Goal: Information Seeking & Learning: Learn about a topic

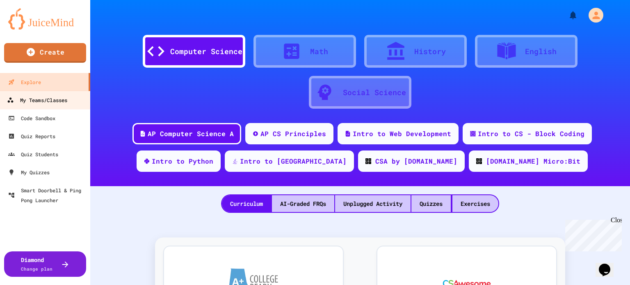
click at [54, 103] on div "My Teams/Classes" at bounding box center [37, 100] width 60 height 10
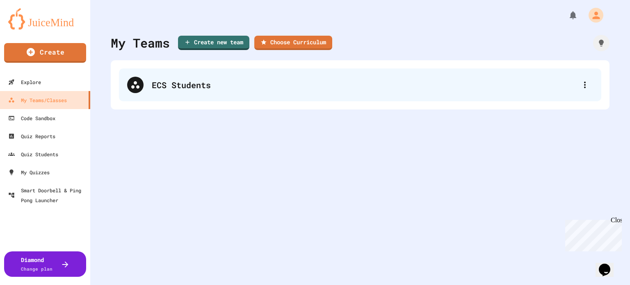
click at [193, 88] on div "ECS Students" at bounding box center [364, 85] width 425 height 12
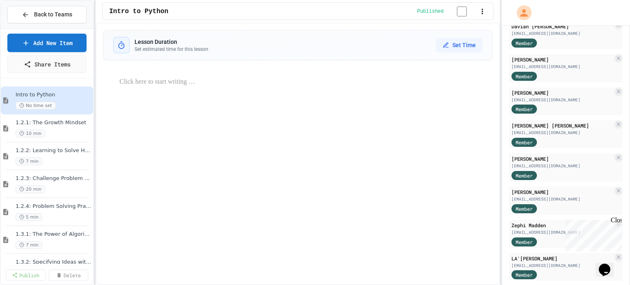
scroll to position [485, 0]
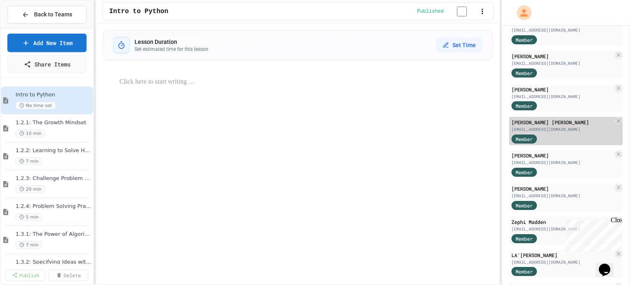
click at [536, 126] on div "[PERSON_NAME] [PERSON_NAME]" at bounding box center [561, 121] width 101 height 7
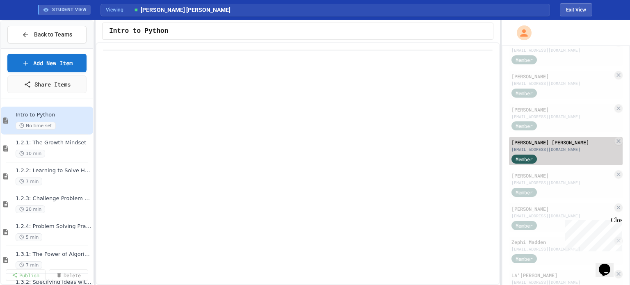
click at [537, 146] on div "[PERSON_NAME] [PERSON_NAME]" at bounding box center [561, 142] width 101 height 7
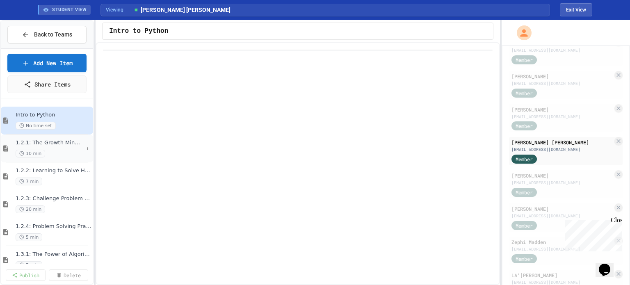
click at [48, 143] on span "1.2.1: The Growth Mindset" at bounding box center [50, 142] width 68 height 7
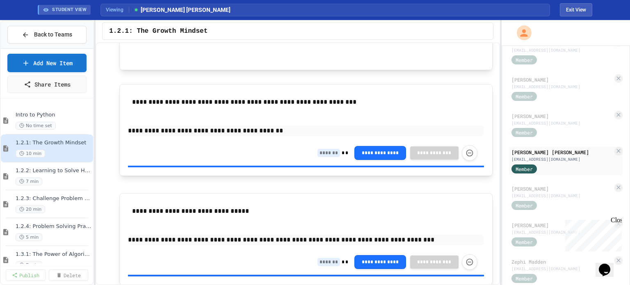
scroll to position [681, 0]
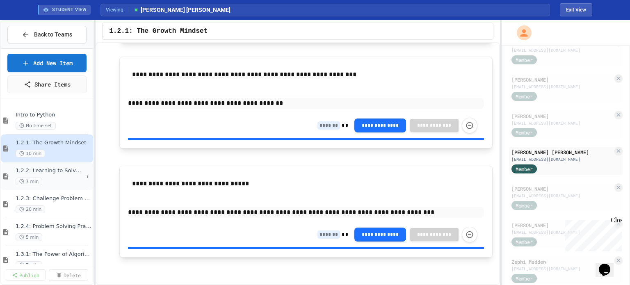
click at [61, 174] on div "1.2.2: Learning to Solve Hard Problems 7 min" at bounding box center [50, 176] width 68 height 18
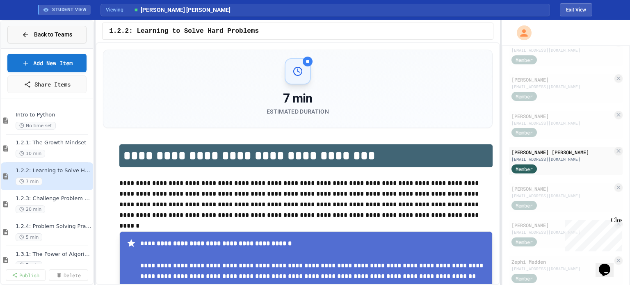
click at [56, 33] on span "Back to Teams" at bounding box center [53, 34] width 38 height 9
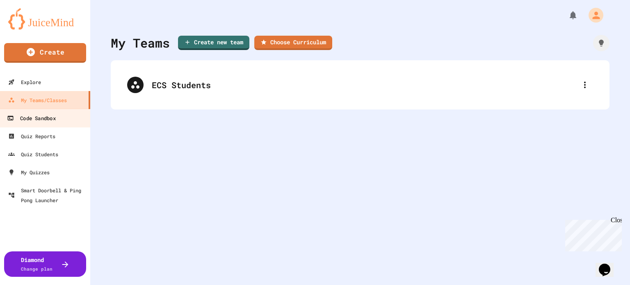
click at [44, 118] on div "Code Sandbox" at bounding box center [31, 118] width 48 height 10
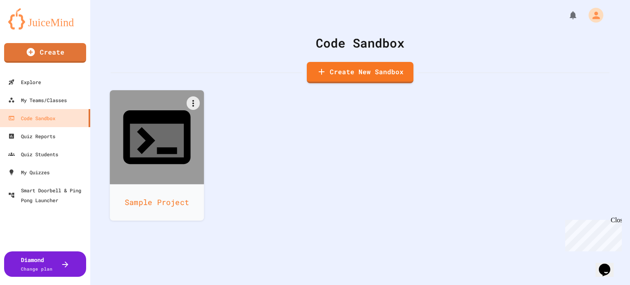
click at [150, 184] on div "Sample Project" at bounding box center [157, 202] width 94 height 36
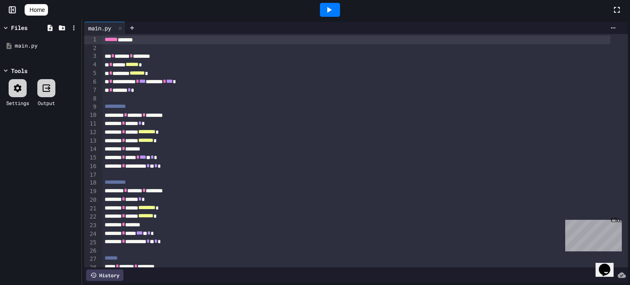
click at [332, 9] on icon at bounding box center [329, 10] width 5 height 6
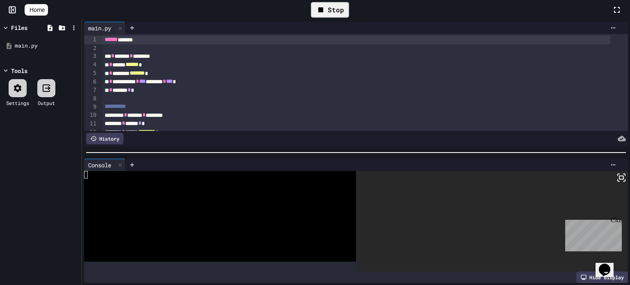
click at [333, 9] on div "Stop" at bounding box center [330, 10] width 38 height 16
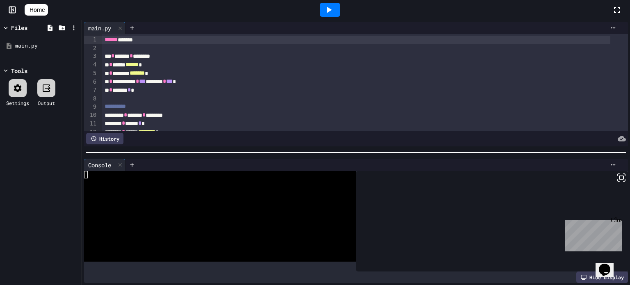
click at [44, 12] on span "Home" at bounding box center [37, 10] width 15 height 8
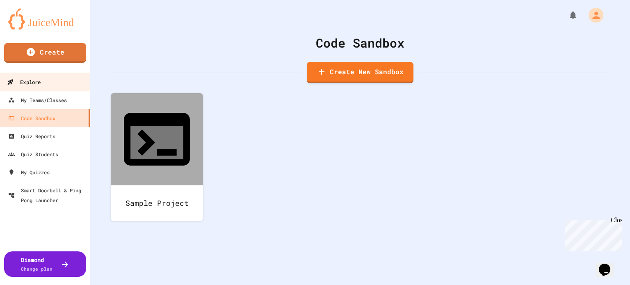
click at [39, 82] on div "Explore" at bounding box center [24, 82] width 34 height 10
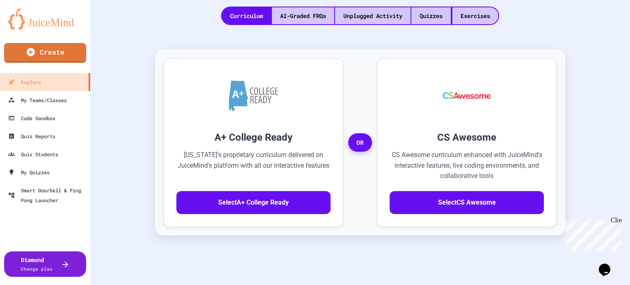
scroll to position [190, 0]
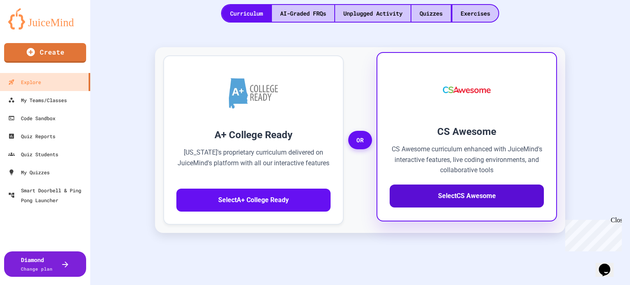
click at [487, 197] on button "Select CS Awesome" at bounding box center [466, 195] width 154 height 23
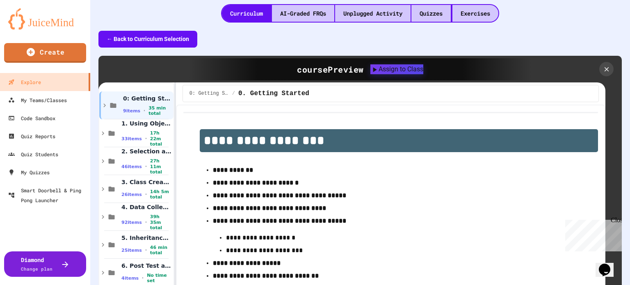
click at [146, 36] on button "← Back to Curriculum Selection" at bounding box center [147, 39] width 99 height 17
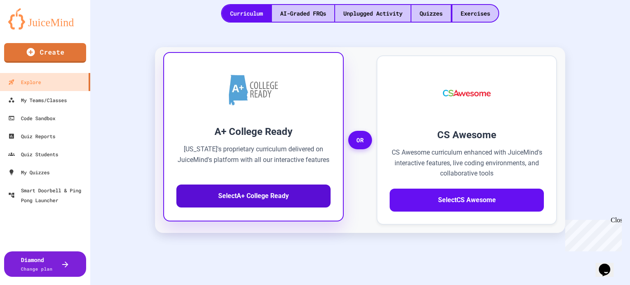
click at [297, 198] on button "Select A+ College Ready" at bounding box center [253, 195] width 154 height 23
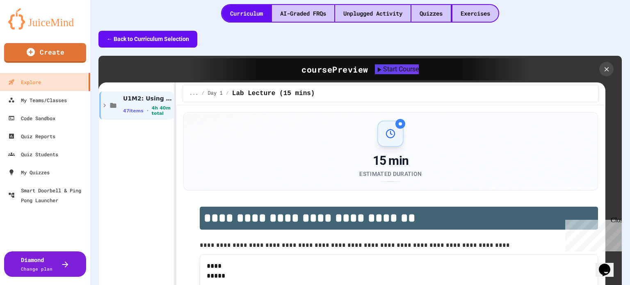
click at [116, 41] on button "← Back to Curriculum Selection" at bounding box center [147, 39] width 99 height 17
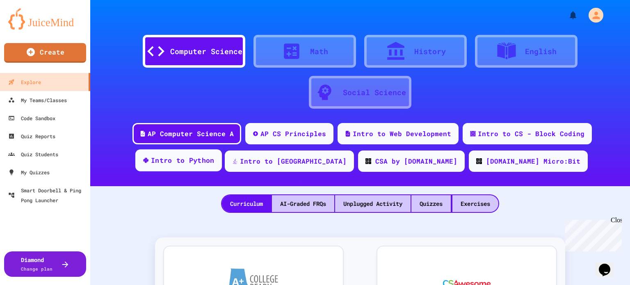
click at [214, 164] on div "Intro to Python" at bounding box center [183, 160] width 64 height 10
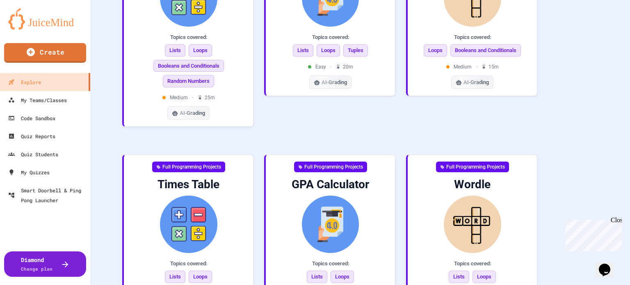
scroll to position [617, 0]
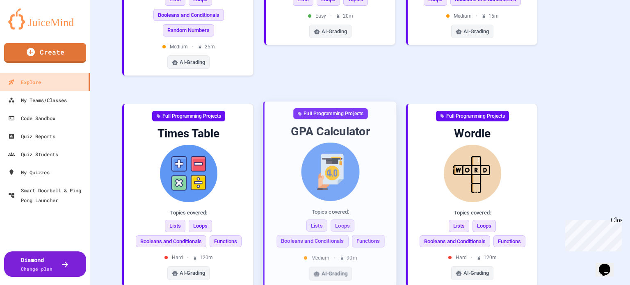
click at [331, 270] on span "AI-Grading" at bounding box center [334, 274] width 26 height 8
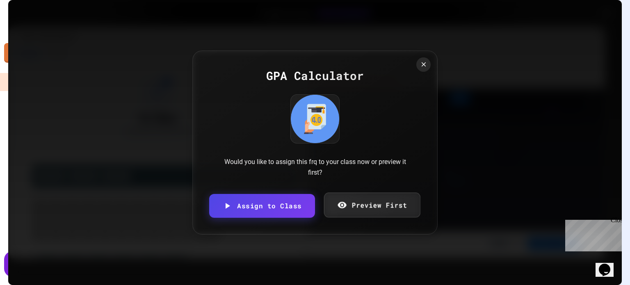
click at [364, 206] on link "Preview First" at bounding box center [371, 205] width 96 height 25
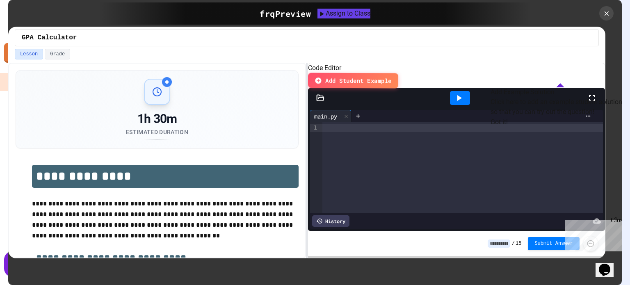
click at [508, 127] on button "Got it!" at bounding box center [498, 122] width 17 height 10
click at [608, 14] on icon at bounding box center [606, 13] width 9 height 9
